Goal: Task Accomplishment & Management: Manage account settings

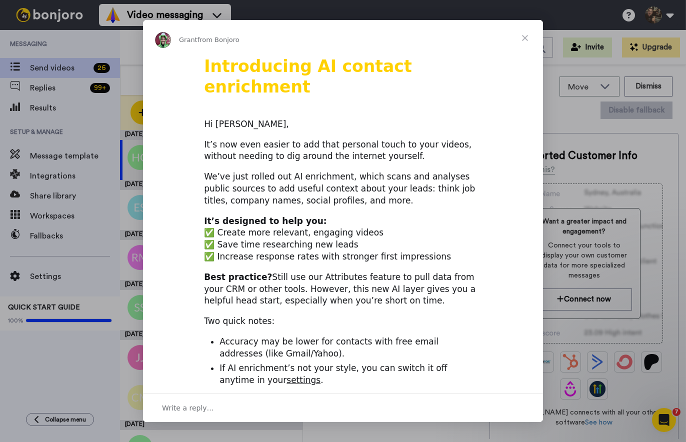
click at [524, 35] on span "Close" at bounding box center [525, 38] width 36 height 36
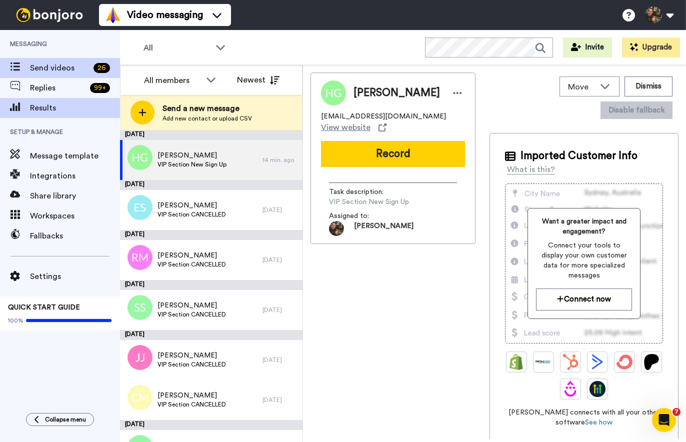
click at [54, 103] on span "Results" at bounding box center [75, 108] width 90 height 12
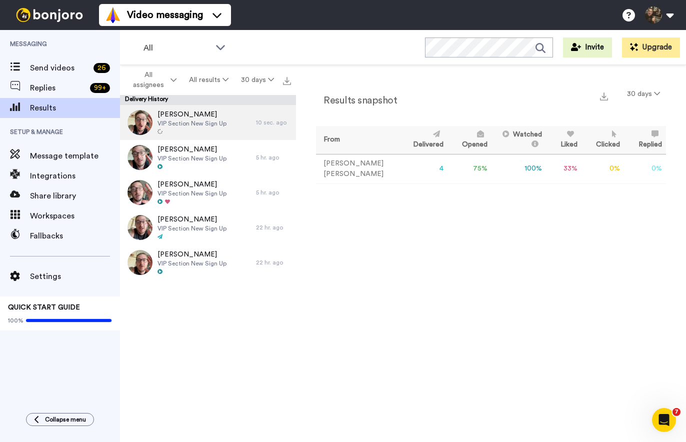
click at [196, 121] on span "VIP Section New Sign Up" at bounding box center [191, 123] width 69 height 8
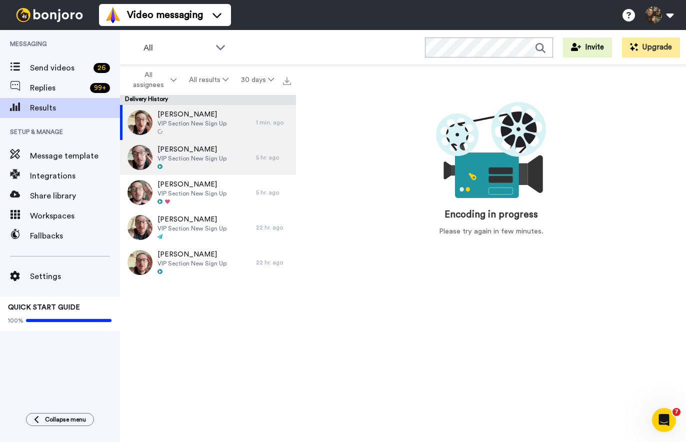
click at [214, 143] on div "Michael Sloan VIP Section New Sign Up" at bounding box center [188, 157] width 136 height 35
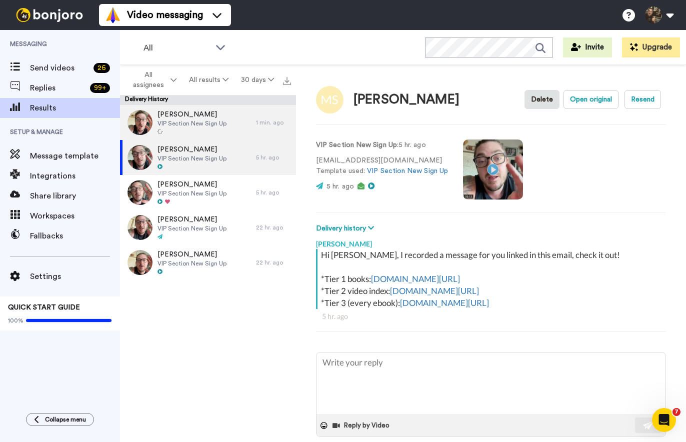
click at [216, 123] on span "VIP Section New Sign Up" at bounding box center [191, 123] width 69 height 8
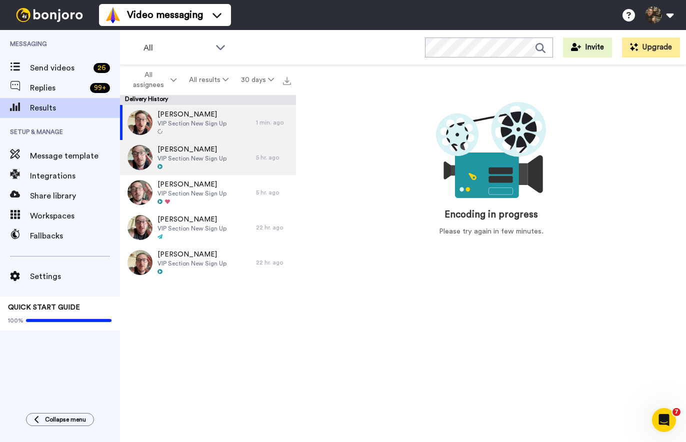
click at [205, 153] on span "Michael Sloan" at bounding box center [191, 149] width 69 height 10
type textarea "x"
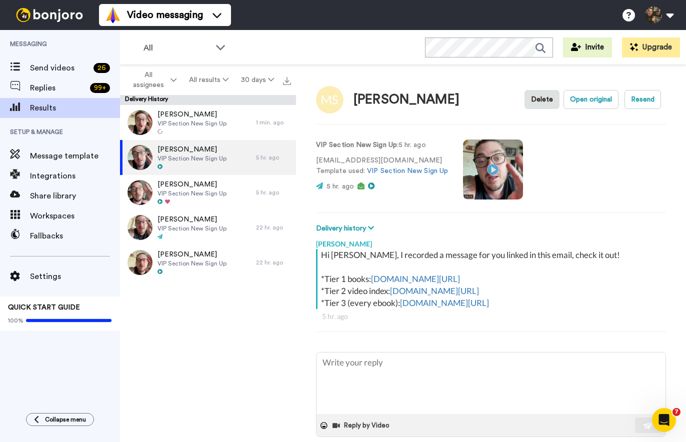
click at [495, 178] on video at bounding box center [493, 169] width 60 height 60
click at [495, 149] on video at bounding box center [493, 169] width 60 height 60
click at [494, 176] on video at bounding box center [493, 169] width 60 height 60
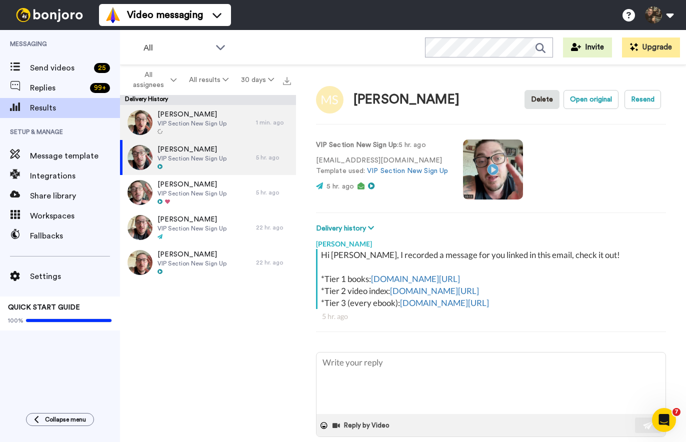
click at [171, 132] on div at bounding box center [191, 131] width 69 height 7
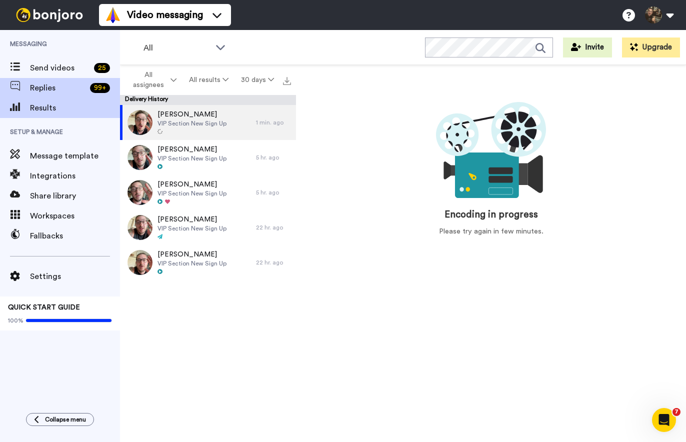
click at [62, 94] on div "Replies 99 +" at bounding box center [60, 88] width 120 height 20
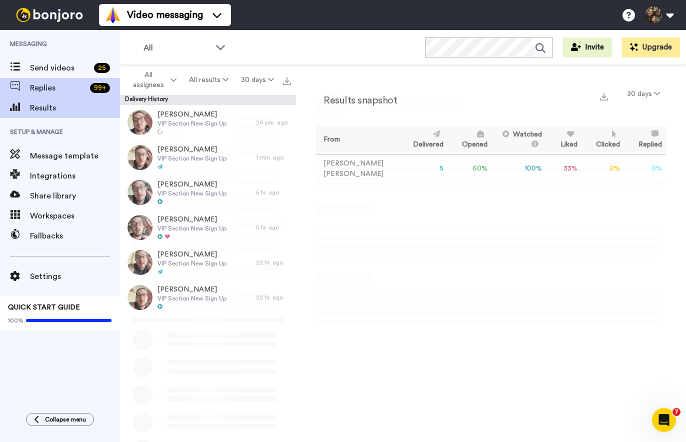
click at [57, 91] on span "Replies" at bounding box center [58, 88] width 56 height 12
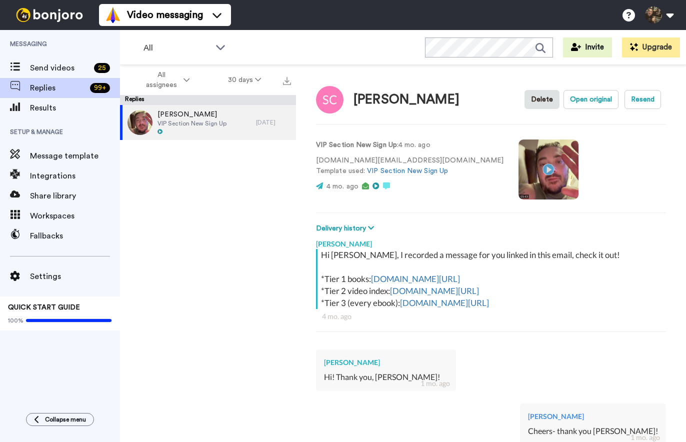
scroll to position [541, 0]
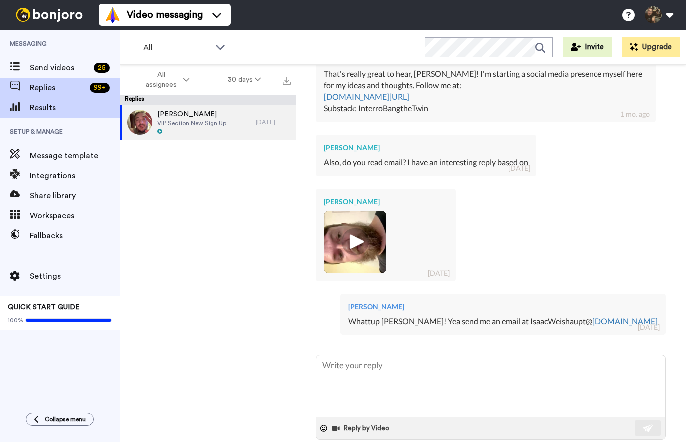
click at [47, 108] on span "Results" at bounding box center [75, 108] width 90 height 12
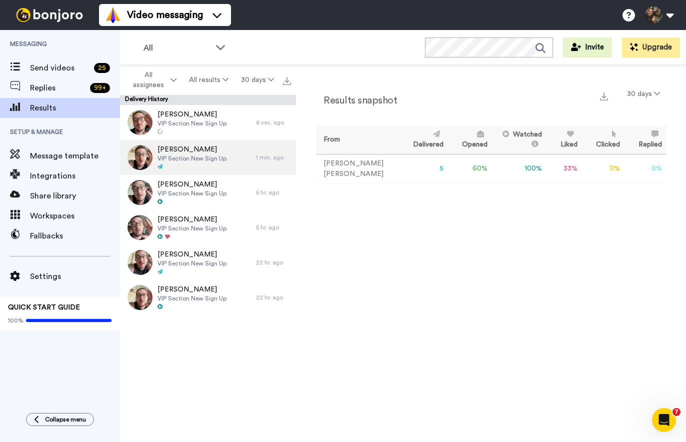
click at [181, 152] on span "[PERSON_NAME]" at bounding box center [191, 149] width 69 height 10
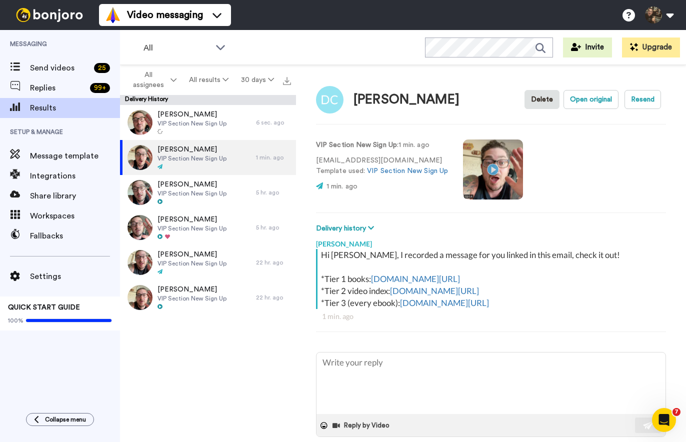
click at [497, 185] on video at bounding box center [493, 169] width 60 height 60
click at [604, 99] on button "Open original" at bounding box center [590, 99] width 55 height 19
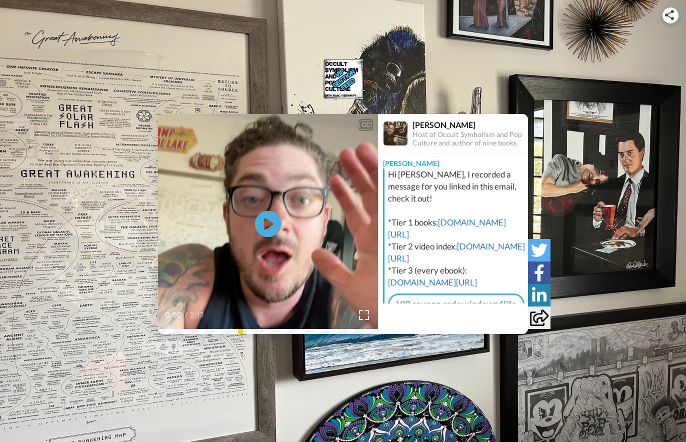
click at [271, 230] on icon at bounding box center [268, 224] width 26 height 26
click at [355, 315] on div "0:02 / 2:13" at bounding box center [268, 318] width 220 height 21
click at [266, 218] on icon at bounding box center [268, 224] width 26 height 26
click at [366, 313] on img at bounding box center [364, 315] width 10 height 10
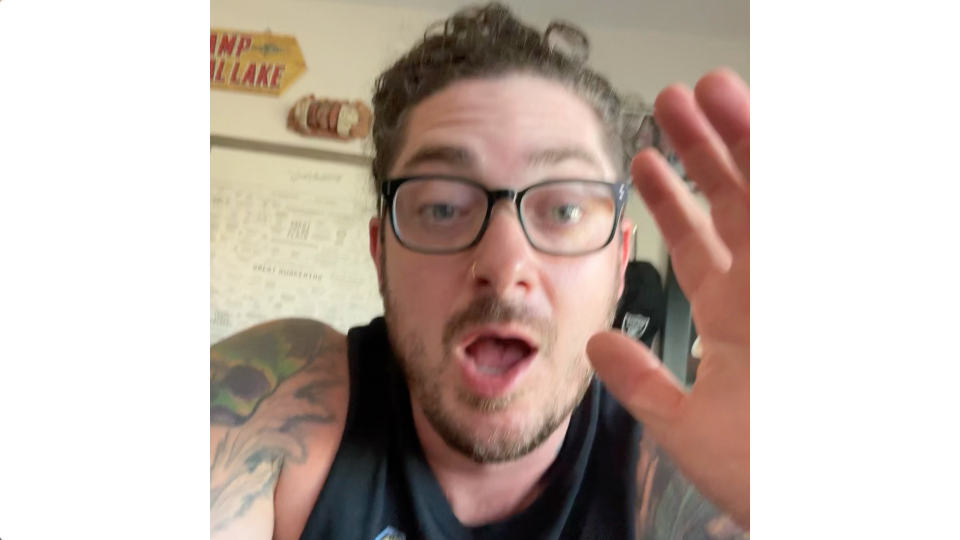
drag, startPoint x: 400, startPoint y: 516, endPoint x: 449, endPoint y: 518, distance: 49.0
click at [449, 441] on video at bounding box center [480, 270] width 960 height 540
